Goal: Task Accomplishment & Management: Manage account settings

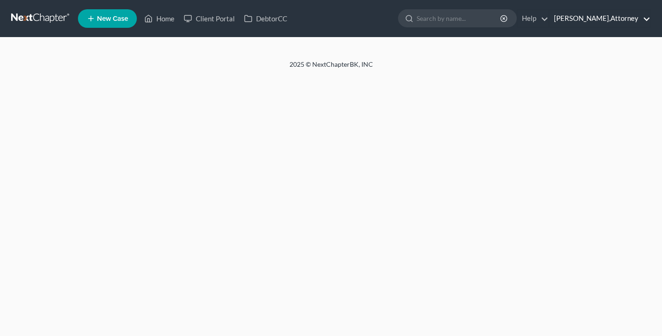
click at [576, 17] on link "[PERSON_NAME],Attorney" at bounding box center [599, 18] width 101 height 17
select select "6"
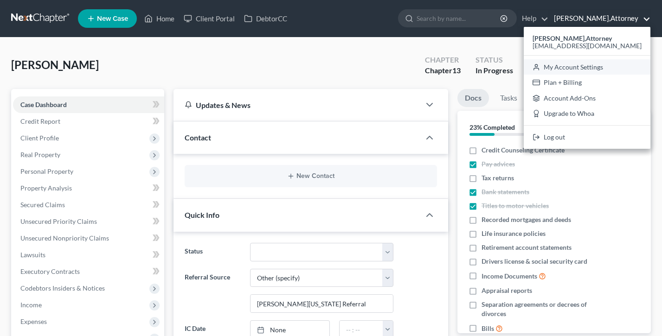
click at [572, 65] on link "My Account Settings" at bounding box center [586, 67] width 127 height 16
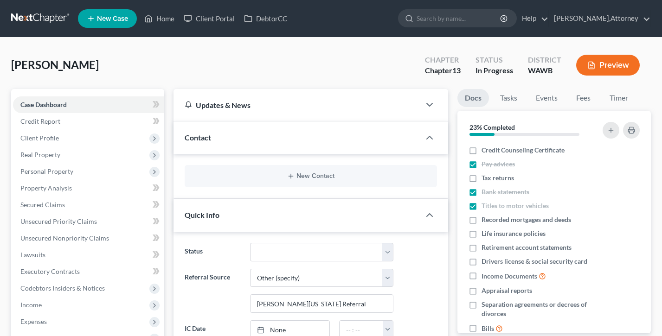
select select "24"
select select "50"
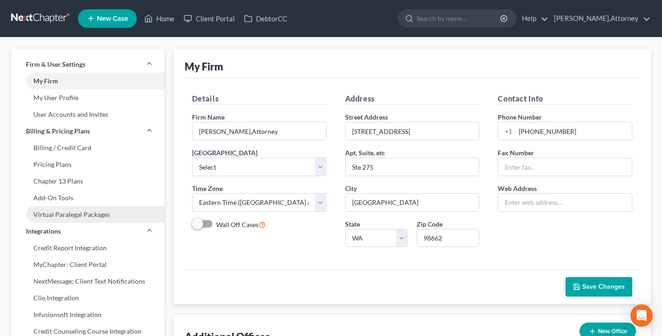
click at [59, 216] on link "Virtual Paralegal Packages" at bounding box center [87, 214] width 153 height 17
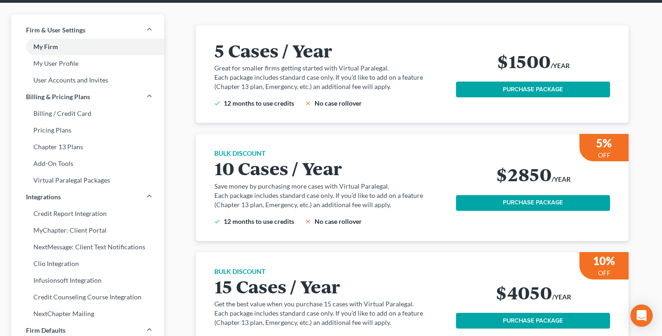
scroll to position [347, 0]
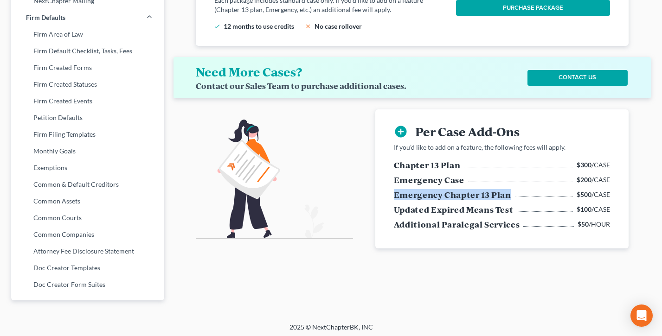
drag, startPoint x: 510, startPoint y: 185, endPoint x: 393, endPoint y: 183, distance: 116.8
click at [393, 183] on div "add_circle Per Case Add-Ons If you’d like to add on a feature, the following fe…" at bounding box center [501, 178] width 231 height 139
drag, startPoint x: 617, startPoint y: 182, endPoint x: 382, endPoint y: 184, distance: 235.1
click at [382, 184] on div "add_circle Per Case Add-Ons If you’d like to add on a feature, the following fe…" at bounding box center [501, 178] width 253 height 139
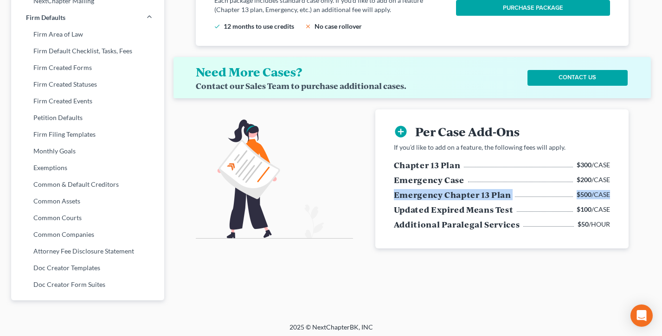
click at [382, 184] on div "add_circle Per Case Add-Ons If you’d like to add on a feature, the following fe…" at bounding box center [501, 178] width 253 height 139
drag, startPoint x: 510, startPoint y: 183, endPoint x: 389, endPoint y: 182, distance: 121.5
click at [389, 182] on div "add_circle Per Case Add-Ons If you’d like to add on a feature, the following fe…" at bounding box center [501, 178] width 231 height 139
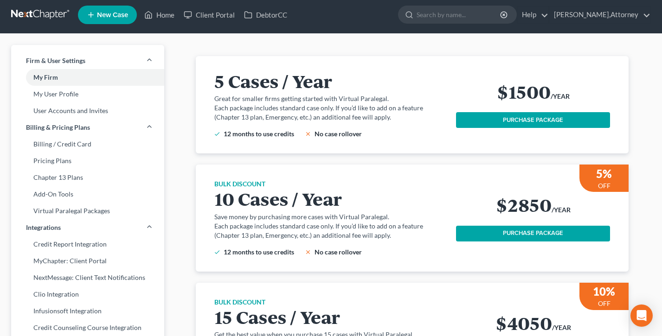
scroll to position [0, 0]
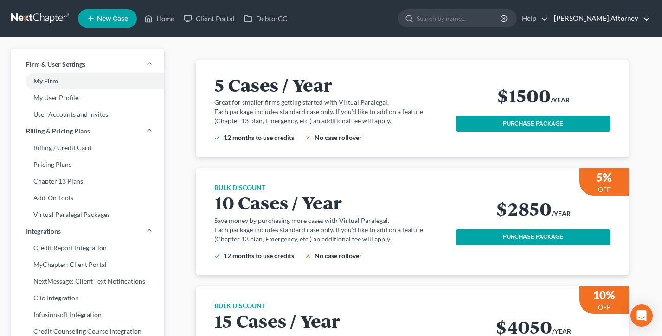
click at [591, 18] on link "[PERSON_NAME],Attorney" at bounding box center [599, 18] width 101 height 17
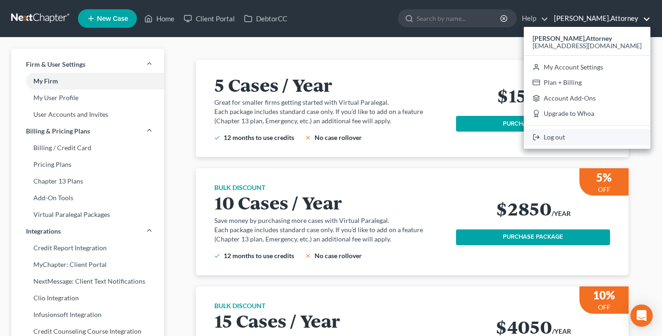
click at [573, 135] on link "Log out" at bounding box center [586, 137] width 127 height 16
